Goal: Transaction & Acquisition: Download file/media

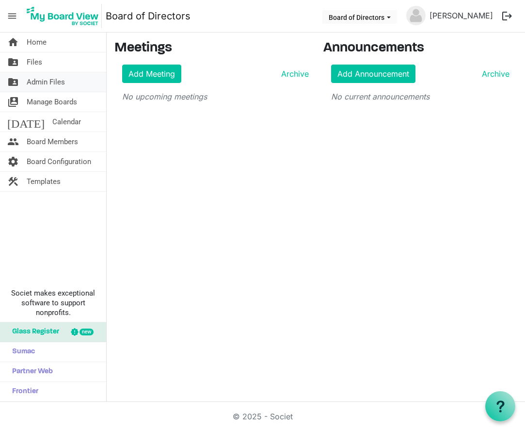
click at [44, 83] on span "Admin Files" at bounding box center [46, 81] width 38 height 19
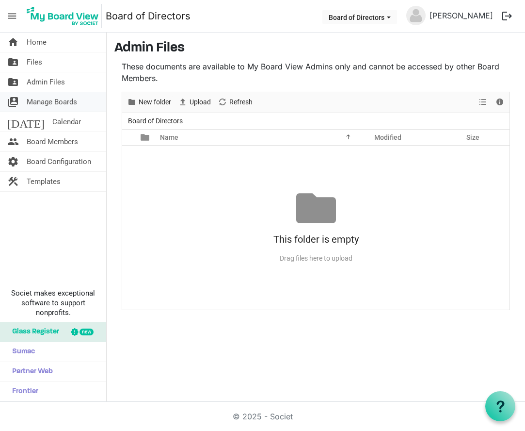
click at [47, 102] on span "Manage Boards" at bounding box center [52, 101] width 50 height 19
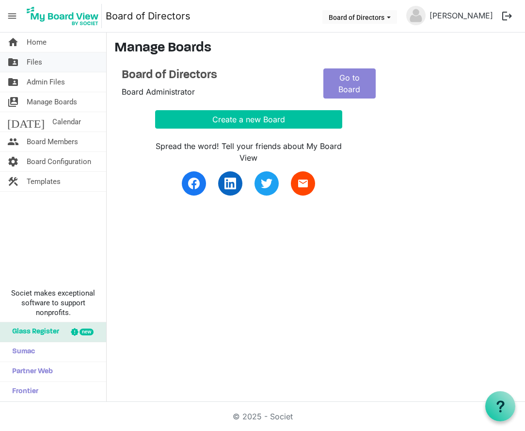
click at [40, 65] on span "Files" at bounding box center [35, 61] width 16 height 19
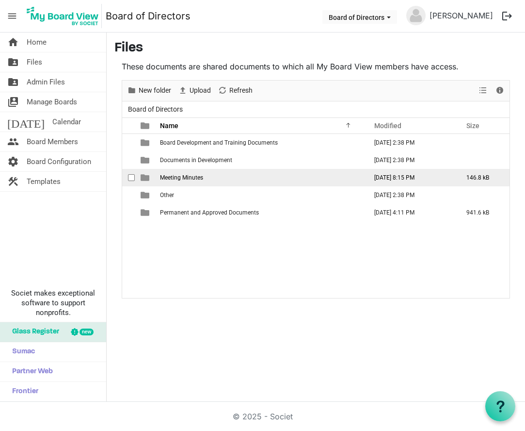
click at [208, 176] on td "Meeting Minutes" at bounding box center [260, 177] width 207 height 17
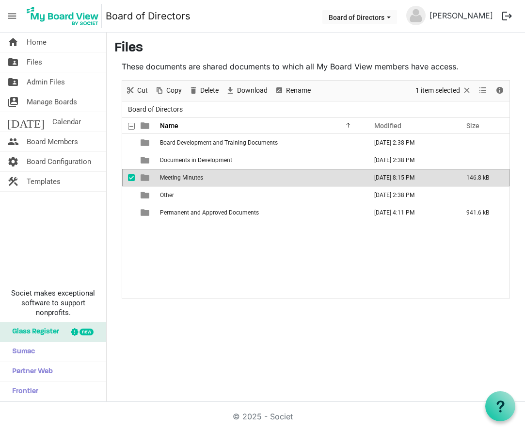
click at [208, 176] on td "Meeting Minutes" at bounding box center [260, 177] width 207 height 17
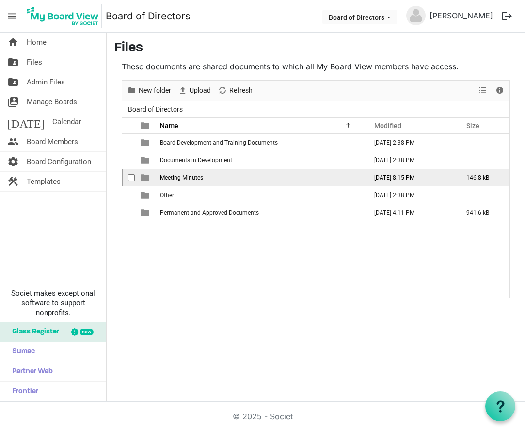
click at [208, 176] on td "Meeting Minutes" at bounding box center [260, 177] width 207 height 17
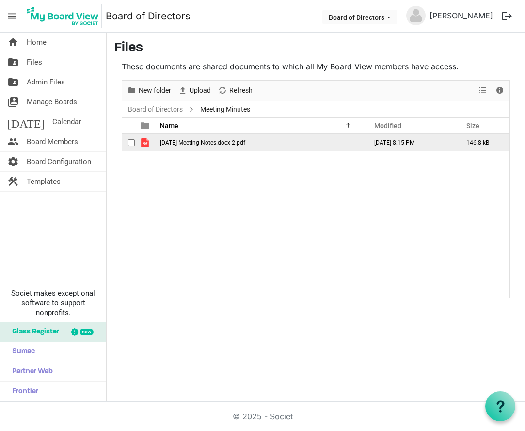
click at [222, 144] on span "[DATE] Meeting Notes.docx-2.pdf" at bounding box center [202, 142] width 85 height 7
